Goal: Task Accomplishment & Management: Use online tool/utility

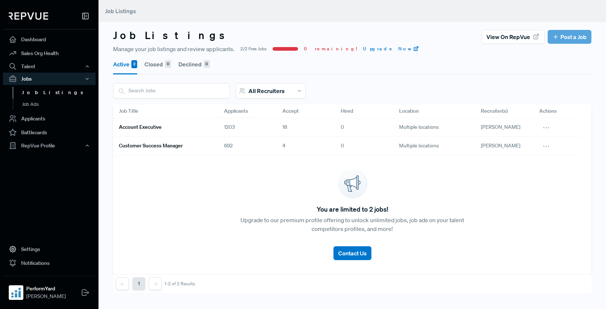
click at [201, 126] on link "Account Executive" at bounding box center [163, 127] width 88 height 12
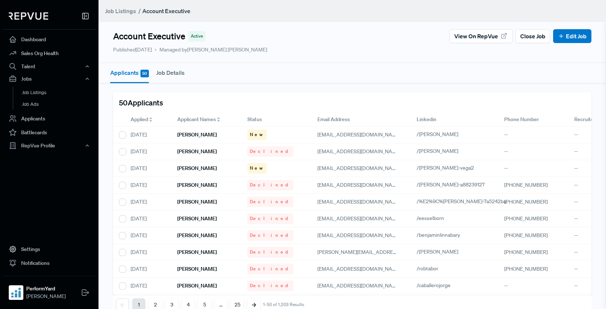
click at [138, 119] on span "Applied" at bounding box center [140, 120] width 18 height 8
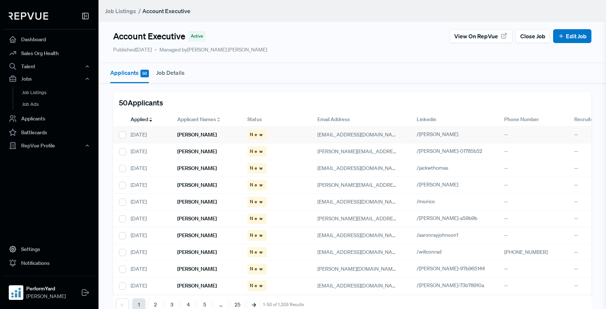
click at [212, 134] on div "[PERSON_NAME]" at bounding box center [207, 135] width 70 height 17
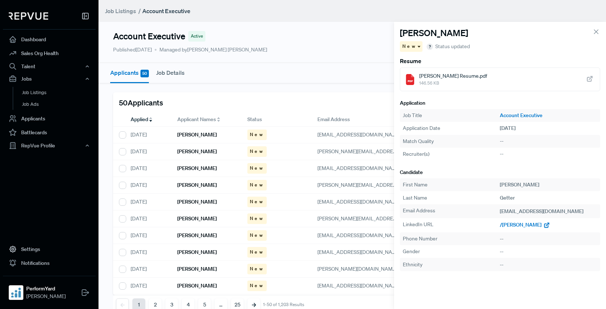
click at [523, 227] on span "/[PERSON_NAME]" at bounding box center [521, 225] width 42 height 7
click at [187, 151] on h6 "[PERSON_NAME]" at bounding box center [196, 152] width 39 height 6
click at [518, 227] on span "/[PERSON_NAME]-01785b52" at bounding box center [533, 225] width 66 height 7
click at [213, 138] on div "[PERSON_NAME]" at bounding box center [207, 135] width 70 height 17
click at [478, 81] on div "[PERSON_NAME] Resume.pdf 146.56 KB" at bounding box center [500, 80] width 200 height 24
